Goal: Information Seeking & Learning: Learn about a topic

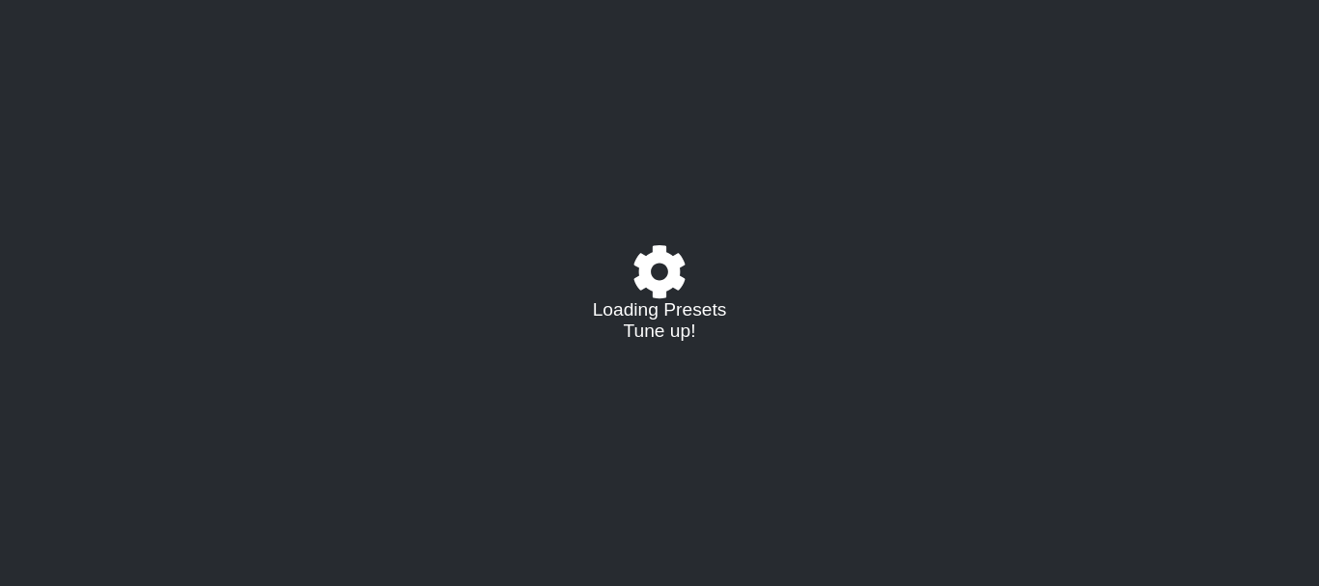
select select "/023927597434"
select select "Eb"
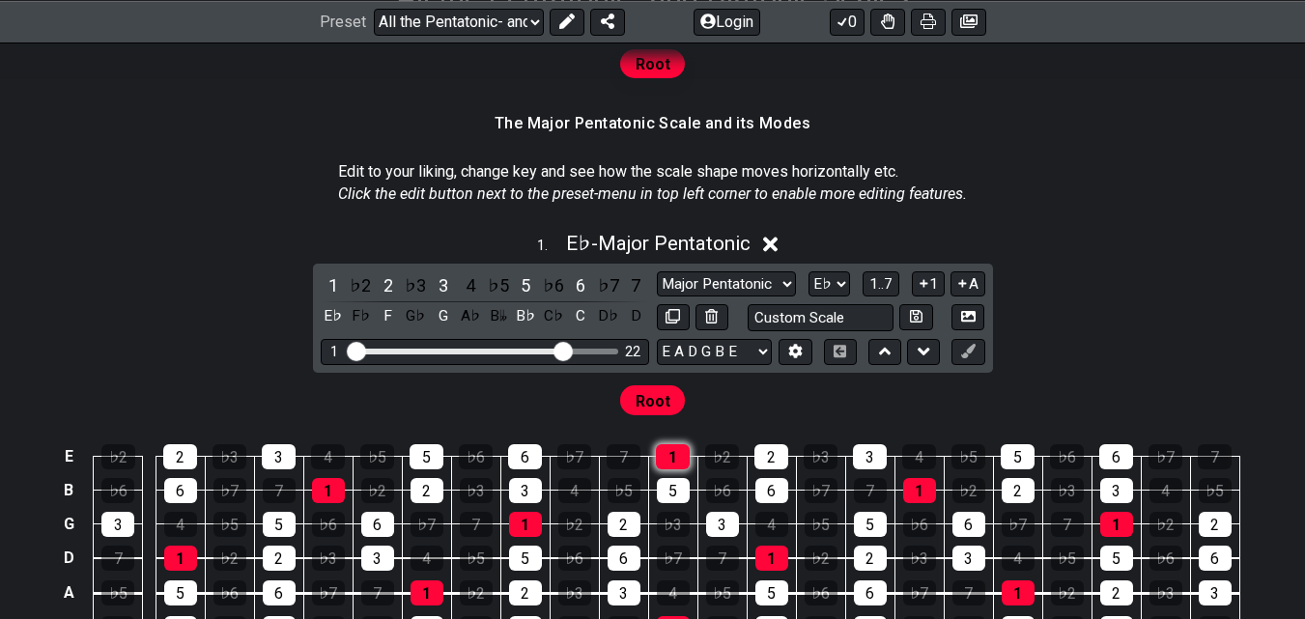
scroll to position [580, 0]
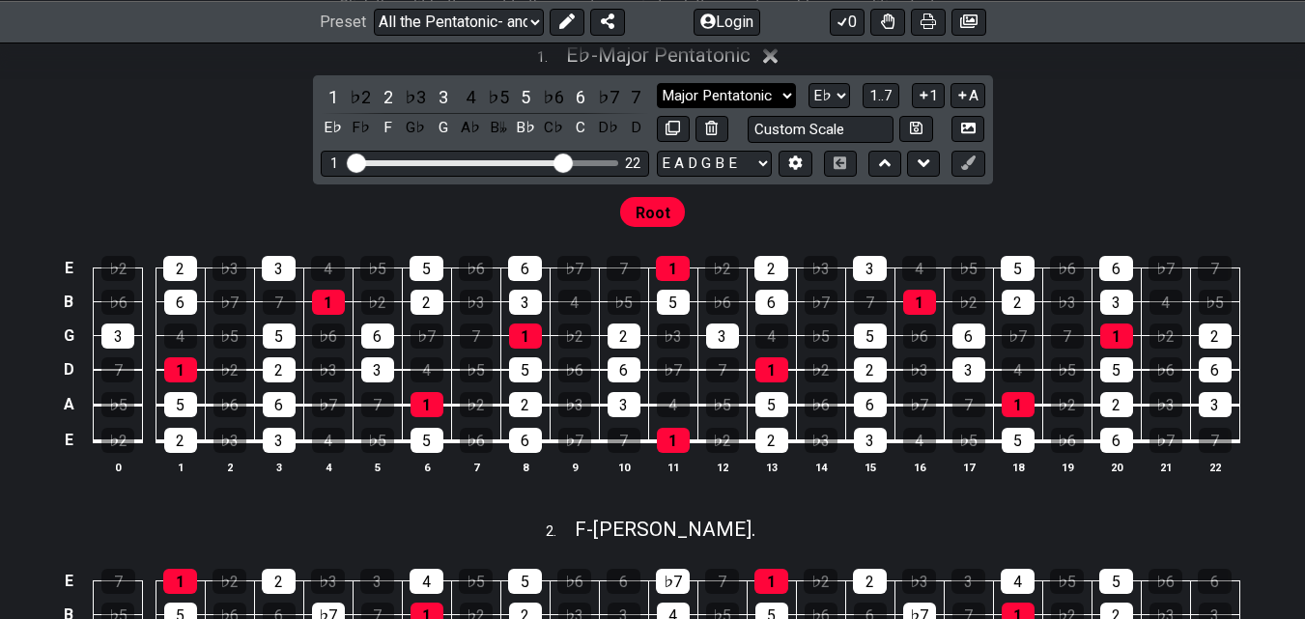
click at [748, 95] on select "Major Pentatonic Root Minor Pentatonic Major Pentatonic Minor Blues Major Blues…" at bounding box center [726, 96] width 139 height 26
select select "Minor Blues"
click at [657, 83] on select "Major Pentatonic Root Minor Pentatonic Major Pentatonic Minor Blues Major Blues…" at bounding box center [726, 96] width 139 height 26
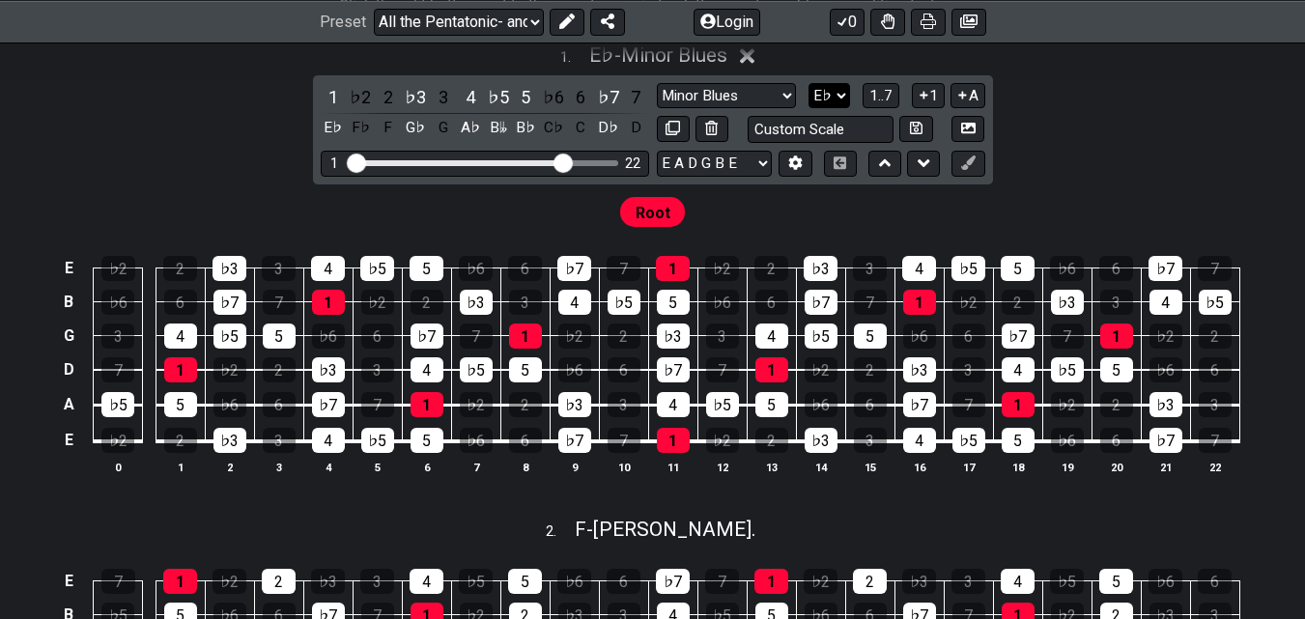
click at [840, 99] on select "A♭ A A♯ B♭ B C C♯ D♭ D D♯ E♭ E F F♯ G♭ G G♯" at bounding box center [829, 96] width 42 height 26
select select "B"
click at [808, 83] on select "A♭ A A♯ B♭ B C C♯ D♭ D D♯ E♭ E F F♯ G♭ G G♯" at bounding box center [829, 96] width 42 height 26
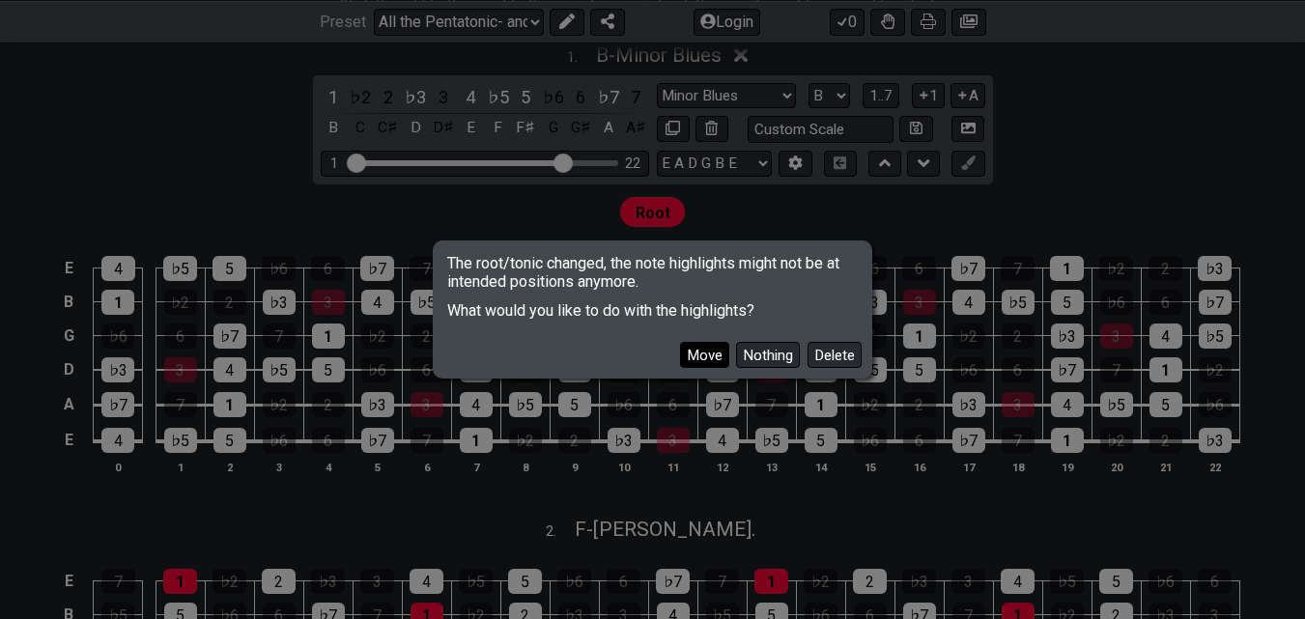
click at [713, 352] on button "Move" at bounding box center [704, 355] width 49 height 26
